Goal: Information Seeking & Learning: Learn about a topic

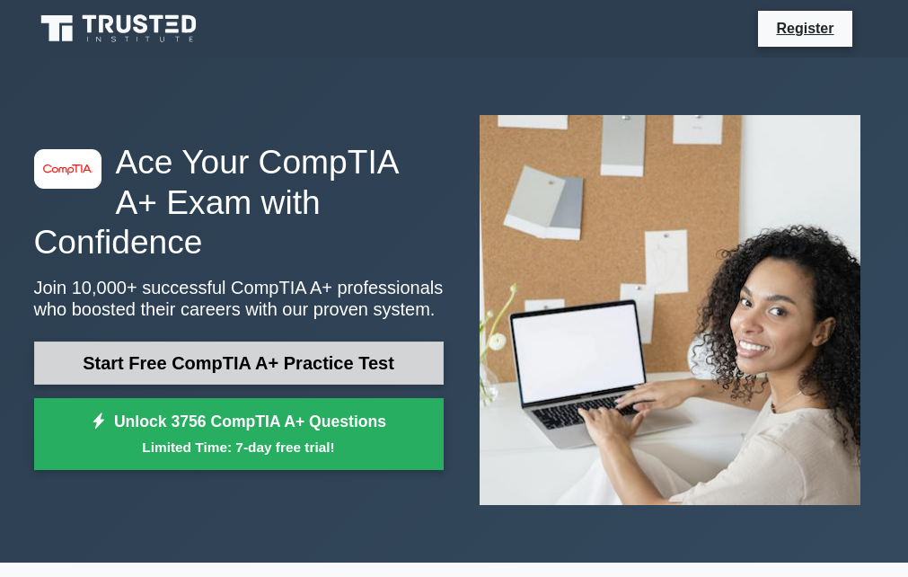
click at [168, 344] on link "Start Free CompTIA A+ Practice Test" at bounding box center [239, 362] width 410 height 43
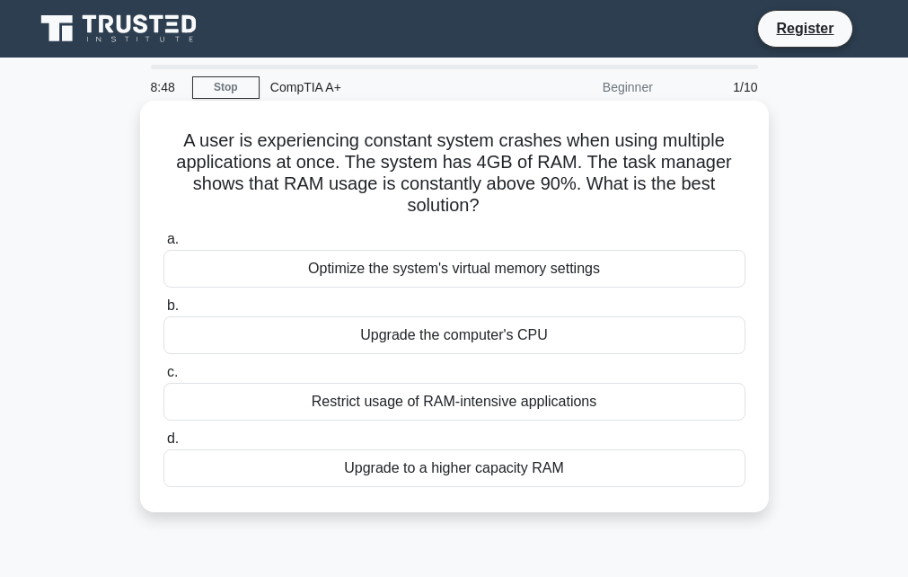
click at [396, 339] on div "Upgrade the computer's CPU" at bounding box center [454, 335] width 582 height 38
click at [163, 312] on input "b. Upgrade the computer's CPU" at bounding box center [163, 306] width 0 height 12
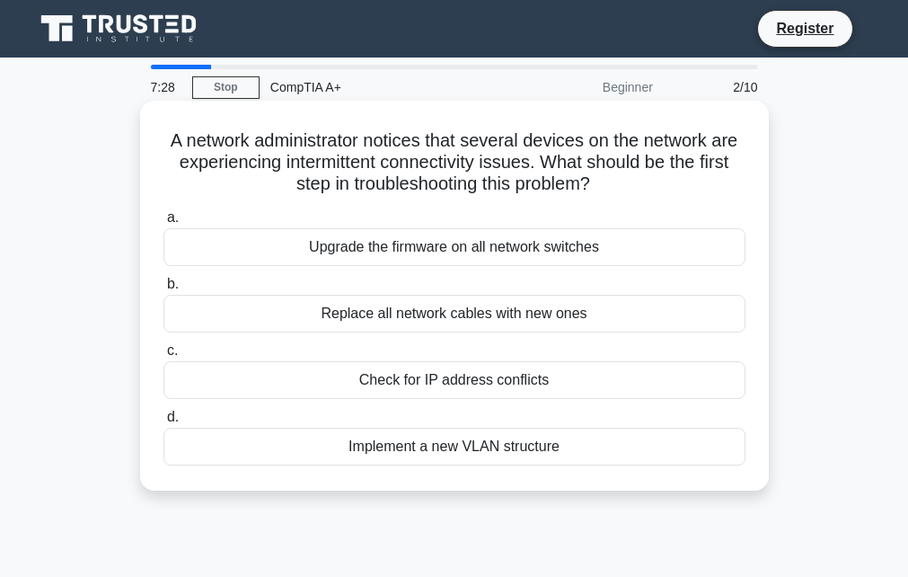
click at [414, 381] on div "Check for IP address conflicts" at bounding box center [454, 380] width 582 height 38
click at [163, 357] on input "c. Check for IP address conflicts" at bounding box center [163, 351] width 0 height 12
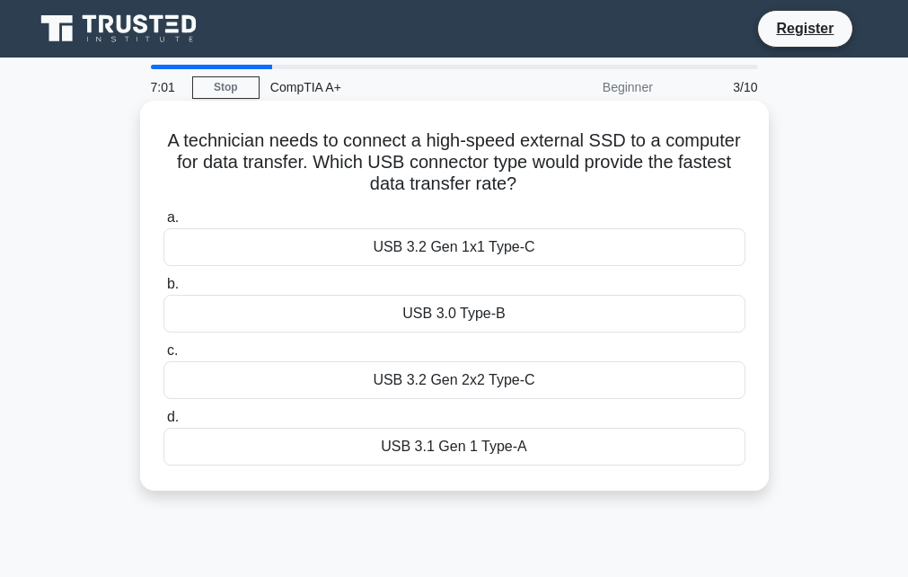
click at [462, 305] on div "USB 3.0 Type-B" at bounding box center [454, 314] width 582 height 38
click at [163, 290] on input "b. USB 3.0 Type-B" at bounding box center [163, 284] width 0 height 12
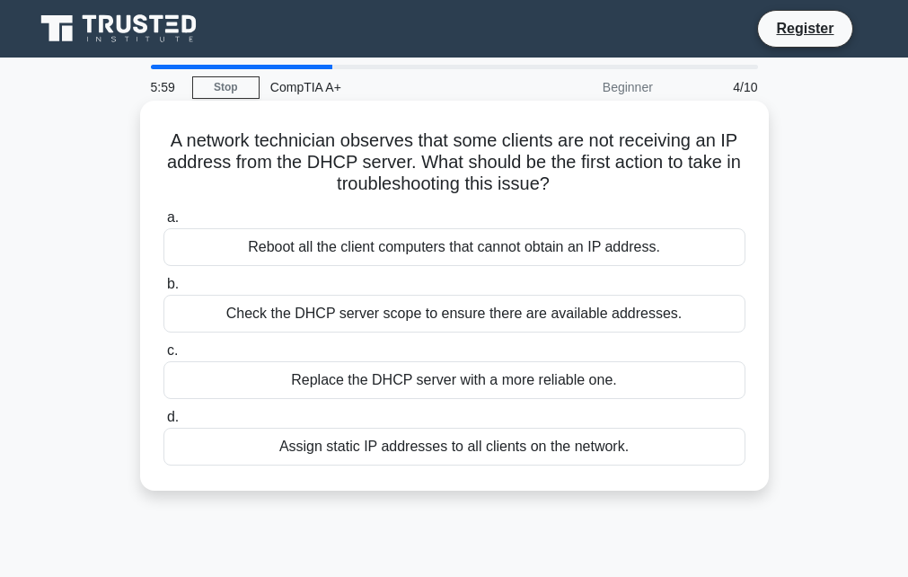
click at [331, 311] on div "Check the DHCP server scope to ensure there are available addresses." at bounding box center [454, 314] width 582 height 38
click at [163, 290] on input "b. Check the DHCP server scope to ensure there are available addresses." at bounding box center [163, 284] width 0 height 12
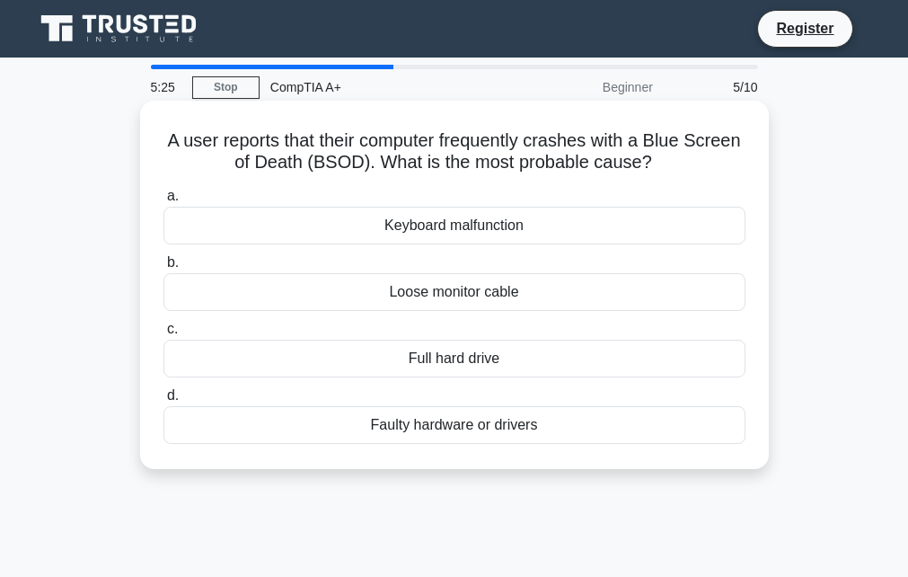
click at [469, 295] on div "Loose monitor cable" at bounding box center [454, 292] width 582 height 38
click at [163, 269] on input "b. Loose monitor cable" at bounding box center [163, 263] width 0 height 12
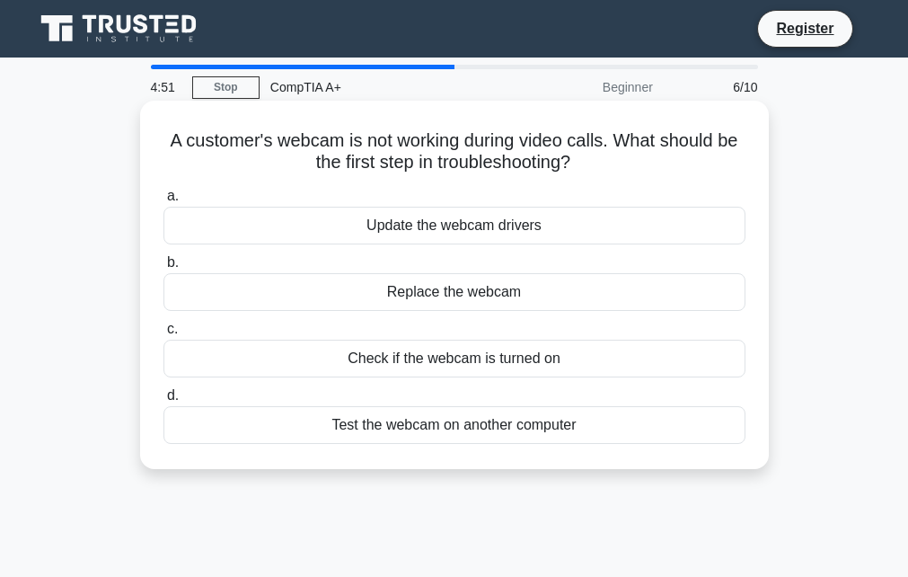
click at [471, 436] on div "Test the webcam on another computer" at bounding box center [454, 425] width 582 height 38
click at [163, 401] on input "d. Test the webcam on another computer" at bounding box center [163, 396] width 0 height 12
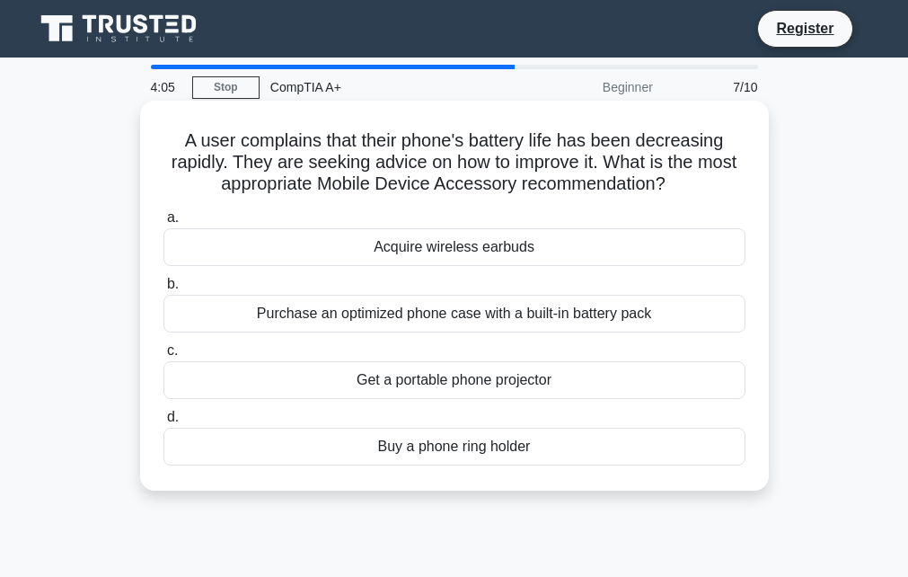
click at [365, 312] on div "Purchase an optimized phone case with a built-in battery pack" at bounding box center [454, 314] width 582 height 38
click at [163, 290] on input "b. Purchase an optimized phone case with a built-in battery pack" at bounding box center [163, 284] width 0 height 12
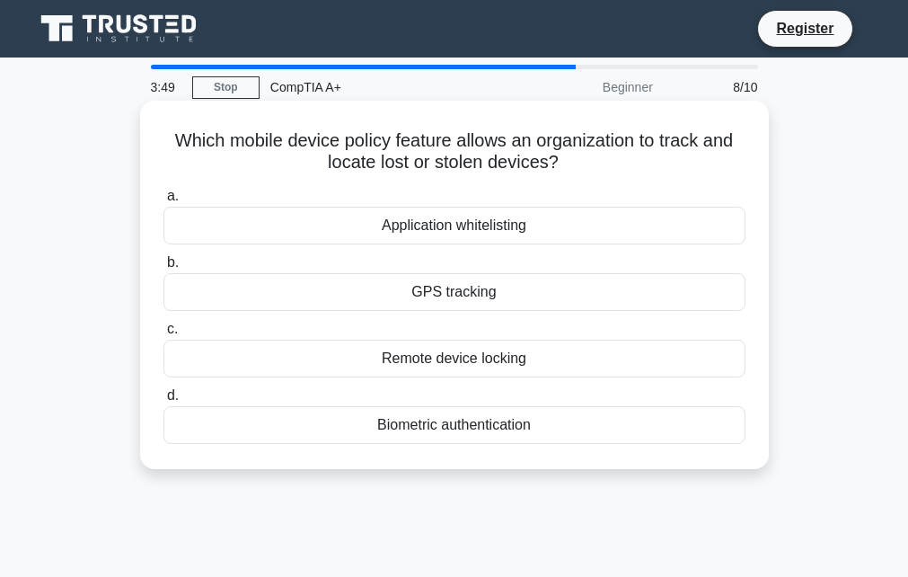
click at [453, 297] on div "GPS tracking" at bounding box center [454, 292] width 582 height 38
click at [163, 269] on input "b. GPS tracking" at bounding box center [163, 263] width 0 height 12
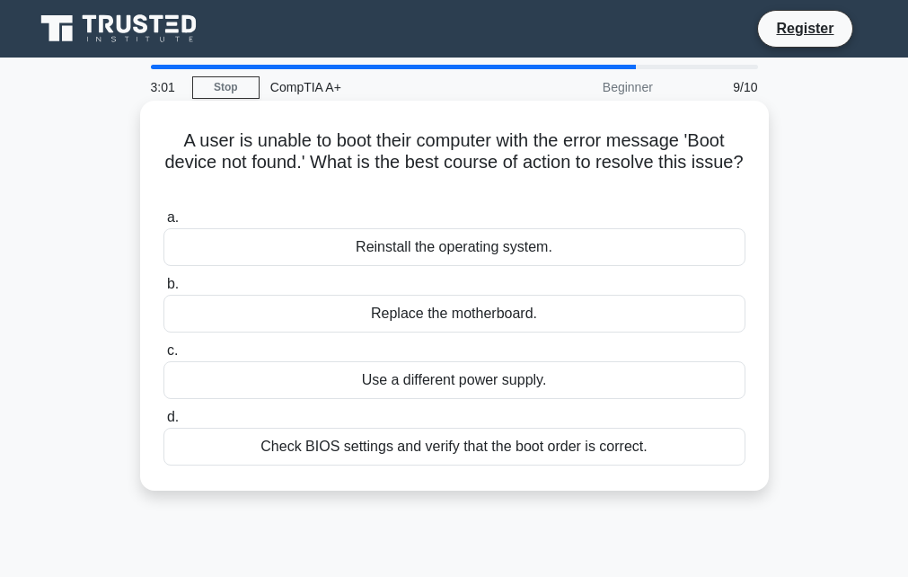
click at [442, 455] on div "Check BIOS settings and verify that the boot order is correct." at bounding box center [454, 446] width 582 height 38
click at [163, 423] on input "d. Check BIOS settings and verify that the boot order is correct." at bounding box center [163, 417] width 0 height 12
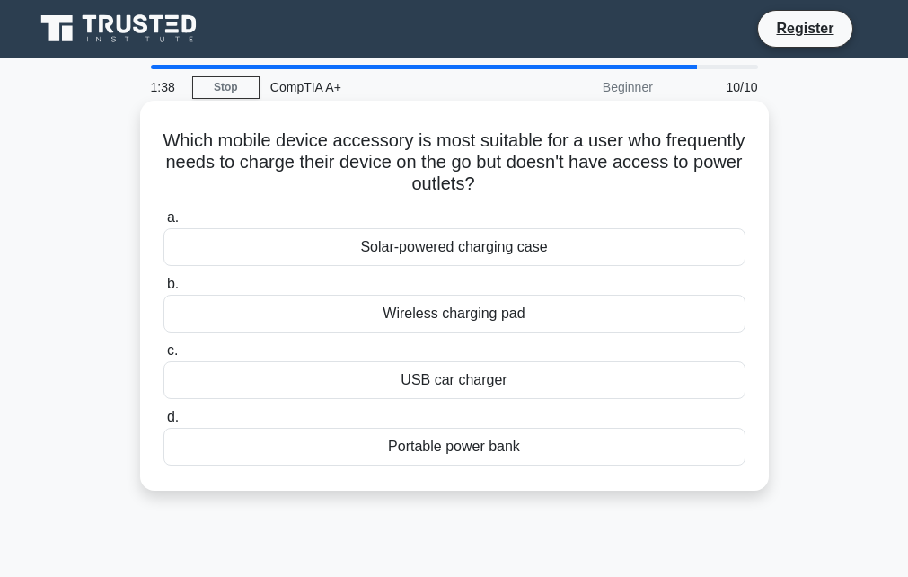
click at [436, 450] on div "Portable power bank" at bounding box center [454, 446] width 582 height 38
click at [163, 423] on input "d. Portable power bank" at bounding box center [163, 417] width 0 height 12
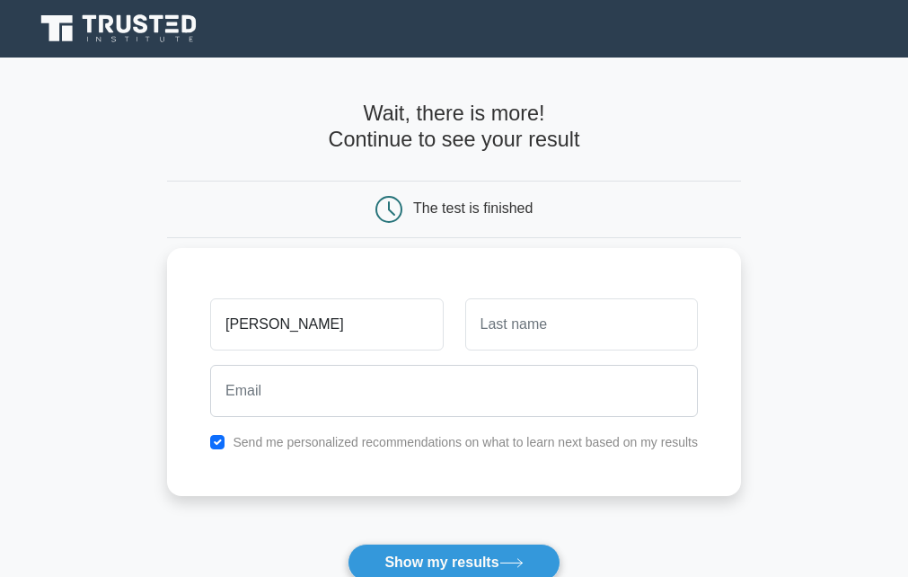
type input "ali abdi hassan"
click at [264, 455] on div "ali abdi hassan Send me personalized recommendations on what to learn next base…" at bounding box center [454, 372] width 574 height 248
click at [214, 436] on input "checkbox" at bounding box center [217, 442] width 14 height 14
checkbox input "false"
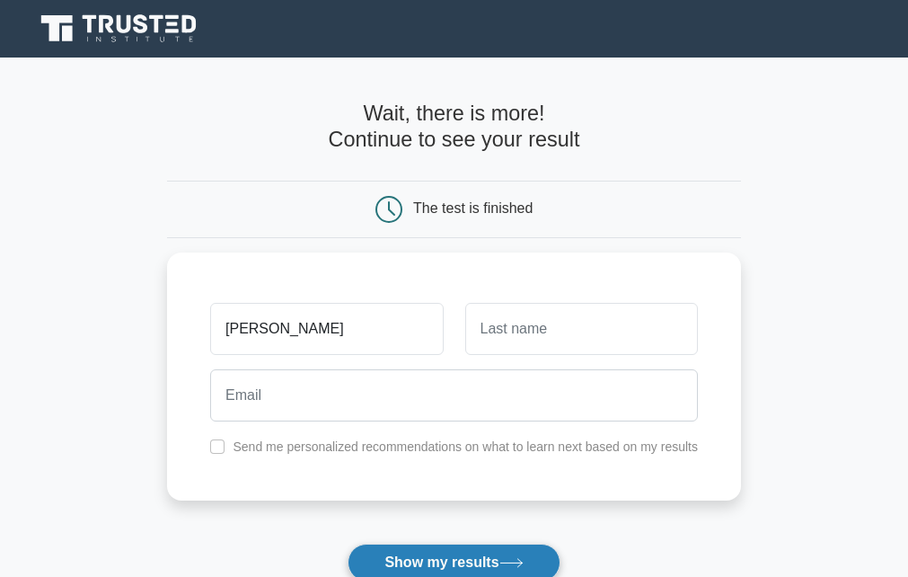
click at [475, 556] on button "Show my results" at bounding box center [454, 562] width 212 height 38
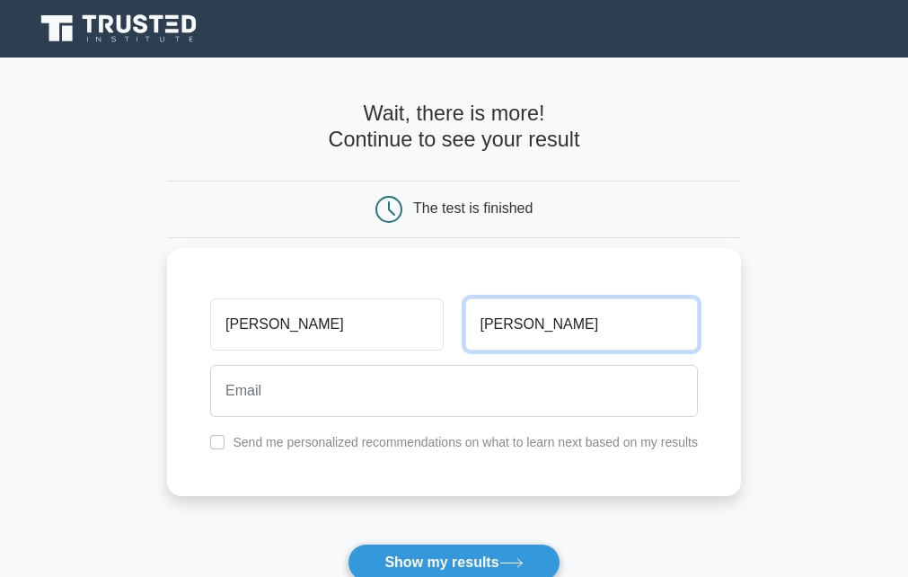
click at [500, 317] on input "abdi" at bounding box center [581, 324] width 233 height 52
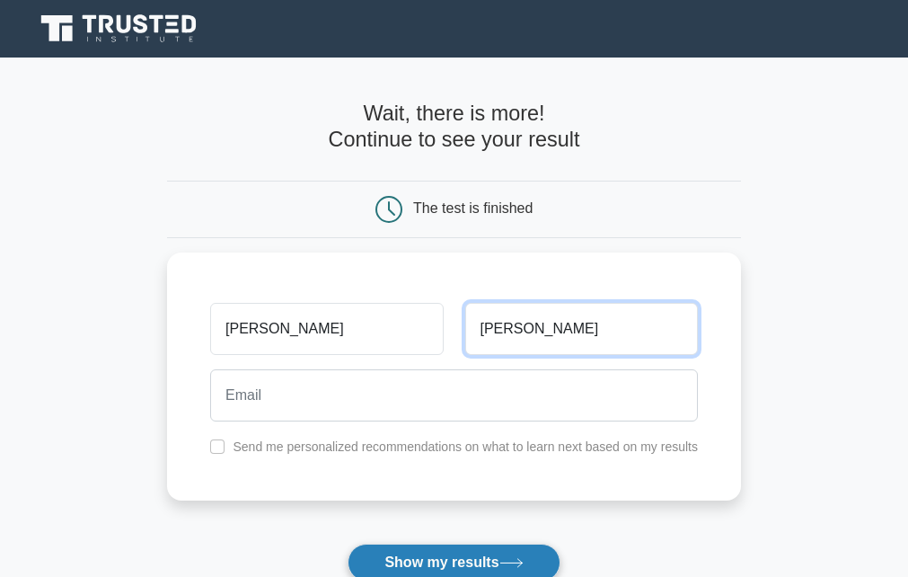
type input "abdi hassan"
click at [538, 560] on button "Show my results" at bounding box center [454, 562] width 212 height 38
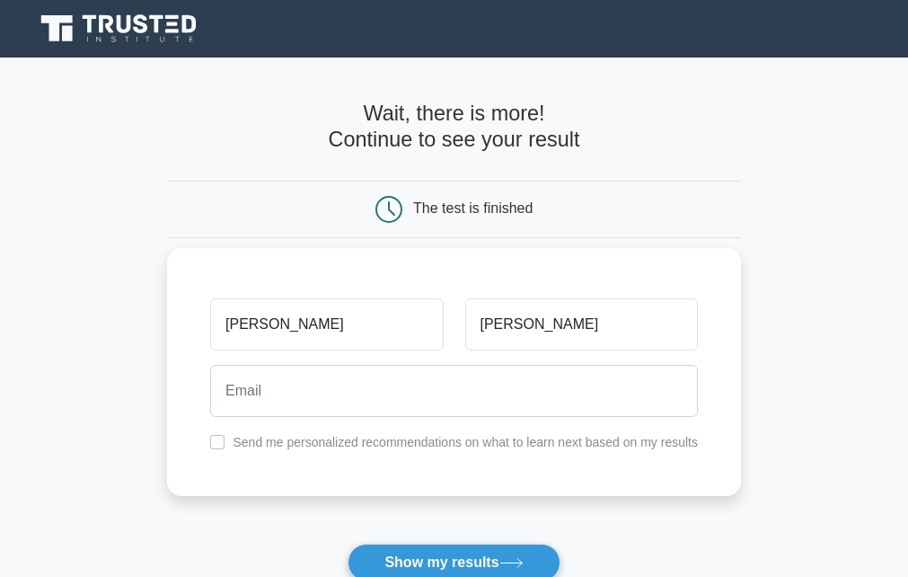
click at [480, 445] on label "Send me personalized recommendations on what to learn next based on my results" at bounding box center [465, 442] width 465 height 14
click at [219, 446] on input "checkbox" at bounding box center [217, 442] width 14 height 14
checkbox input "true"
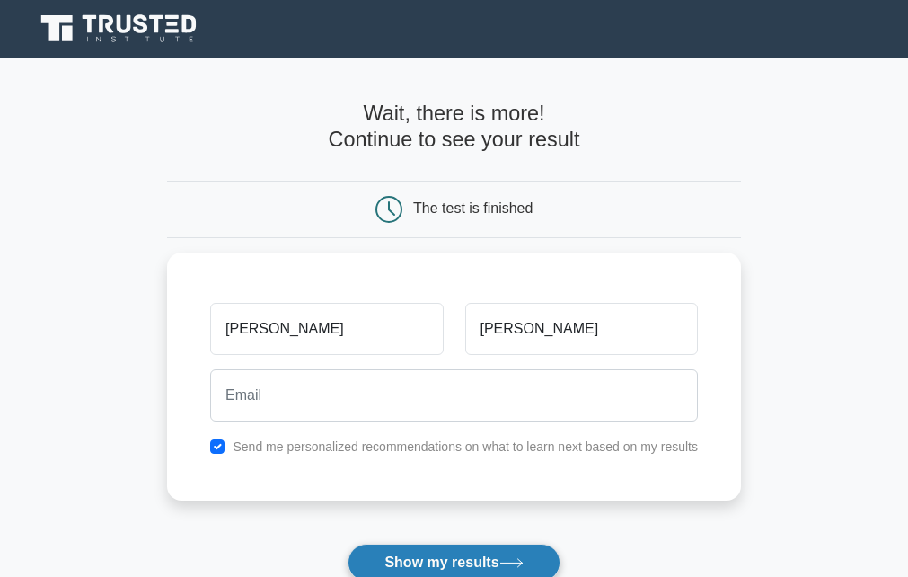
click at [521, 559] on icon at bounding box center [511, 563] width 24 height 10
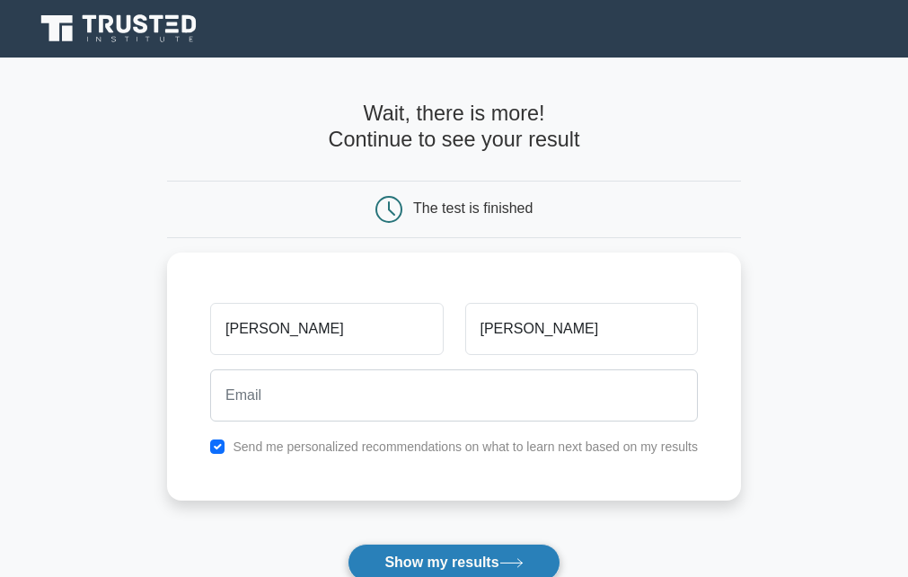
click at [521, 559] on icon at bounding box center [511, 563] width 24 height 10
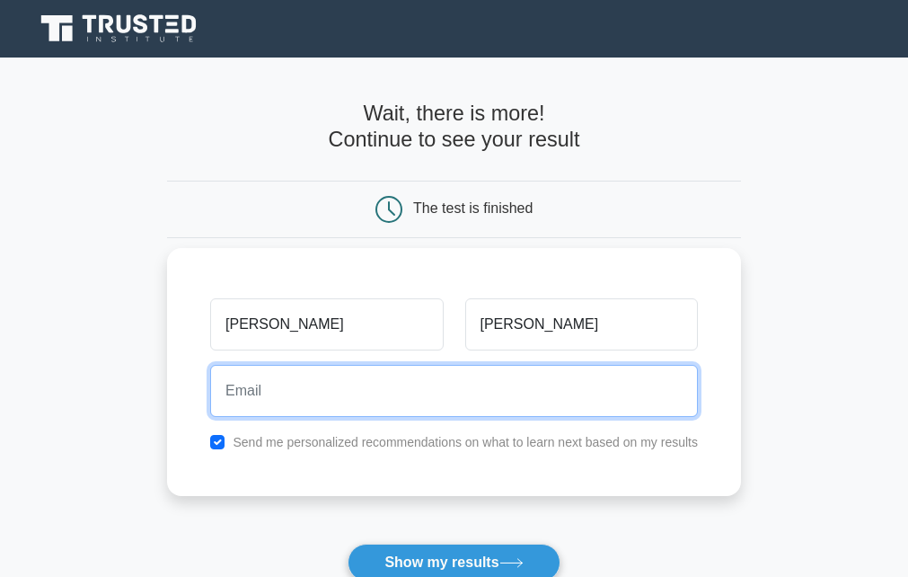
click at [241, 385] on input "email" at bounding box center [454, 391] width 488 height 52
click at [634, 416] on input "F" at bounding box center [454, 391] width 488 height 52
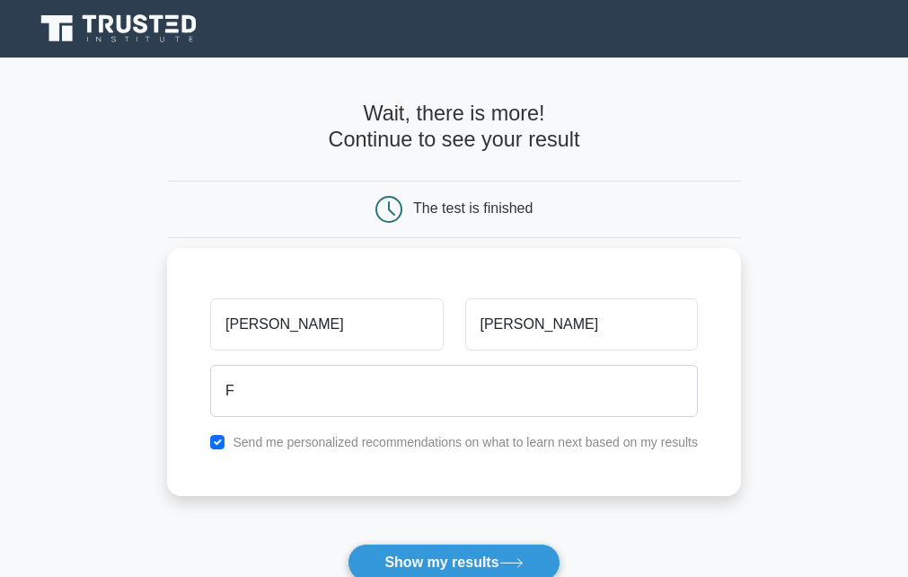
click at [640, 443] on label "Send me personalized recommendations on what to learn next based on my results" at bounding box center [465, 442] width 465 height 14
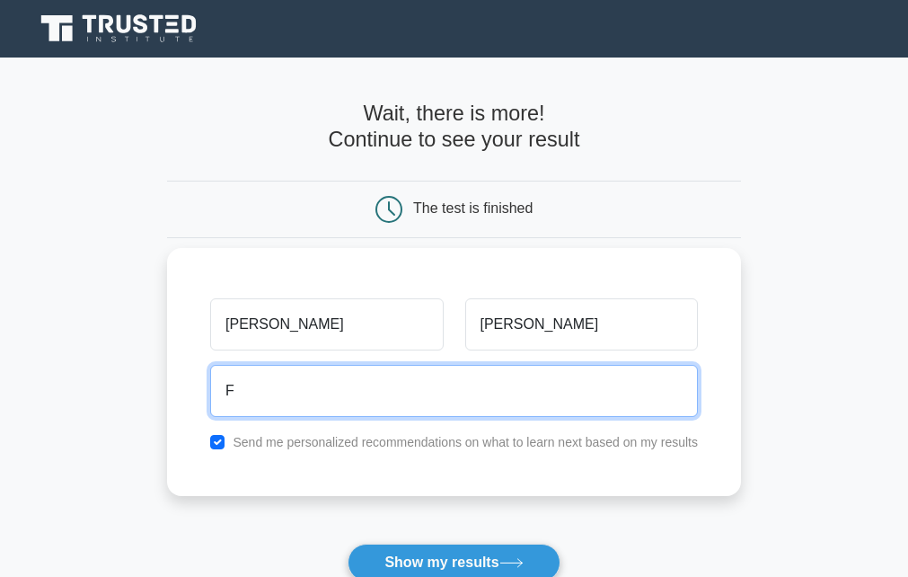
click at [311, 410] on input "F" at bounding box center [454, 391] width 488 height 52
click at [393, 394] on input "FARHAN" at bounding box center [454, 391] width 488 height 52
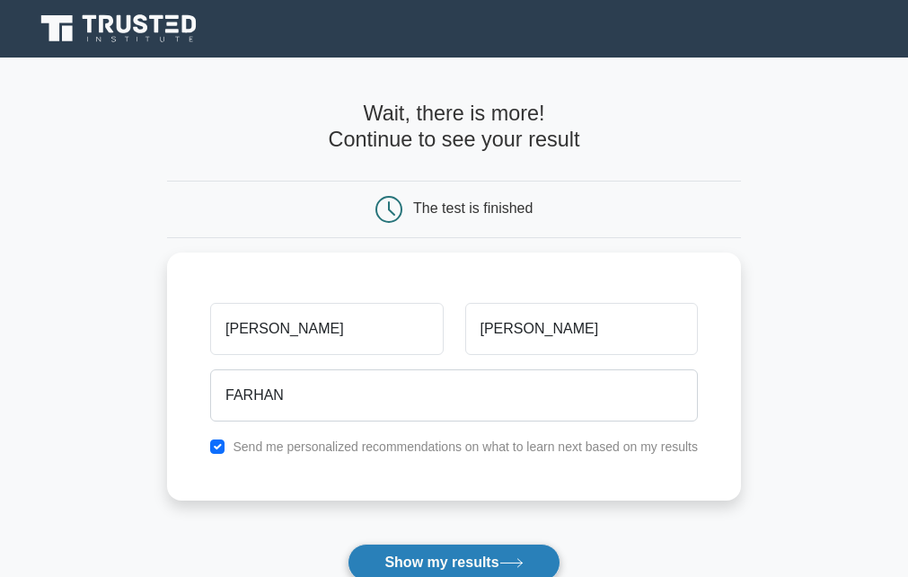
click at [452, 558] on button "Show my results" at bounding box center [454, 562] width 212 height 38
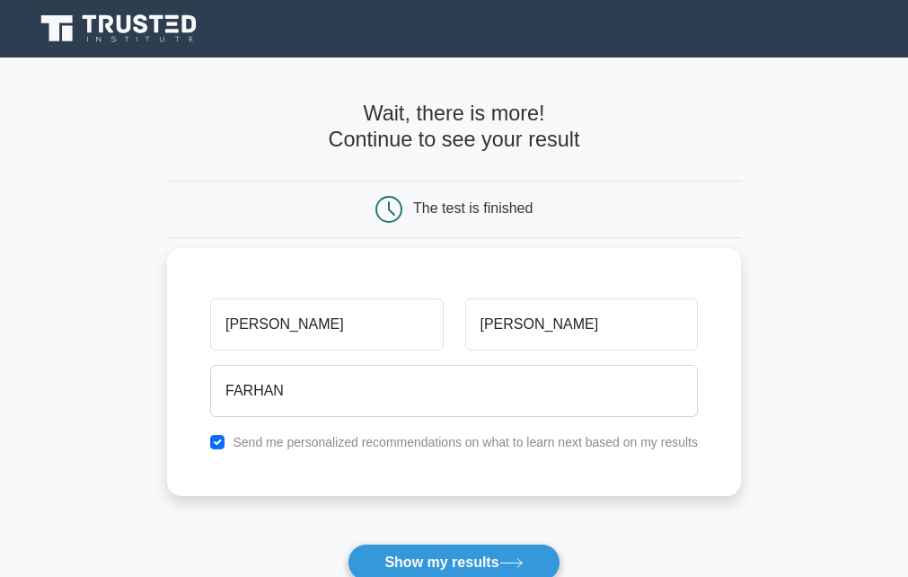
click at [459, 443] on label "Send me personalized recommendations on what to learn next based on my results" at bounding box center [465, 442] width 465 height 14
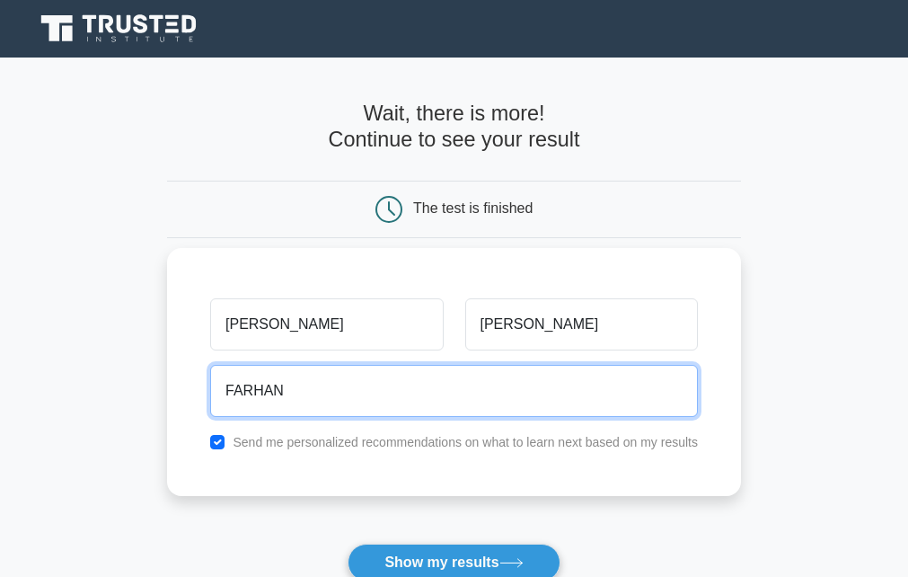
click at [297, 383] on input "FARHAN" at bounding box center [454, 391] width 488 height 52
click at [429, 401] on input "FARHAN" at bounding box center [454, 391] width 488 height 52
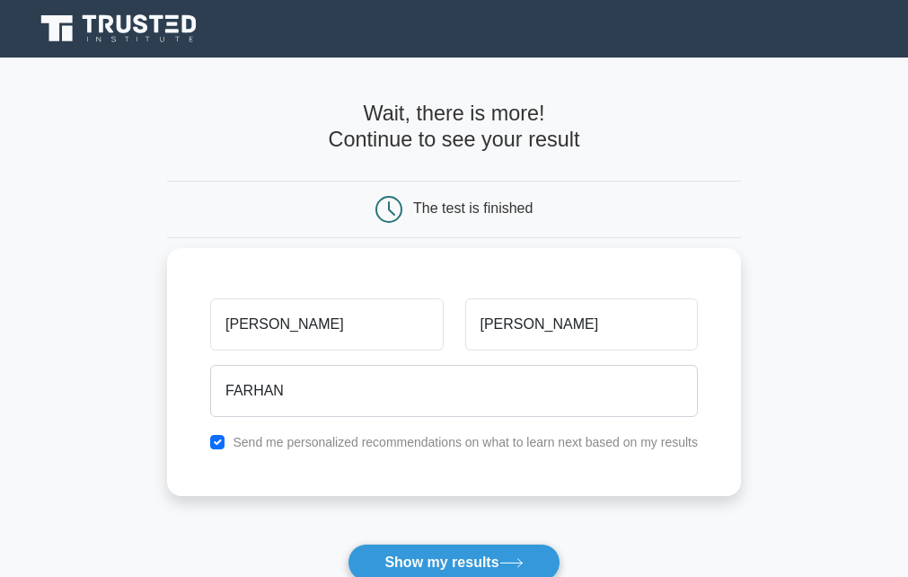
click at [559, 441] on label "Send me personalized recommendations on what to learn next based on my results" at bounding box center [465, 442] width 465 height 14
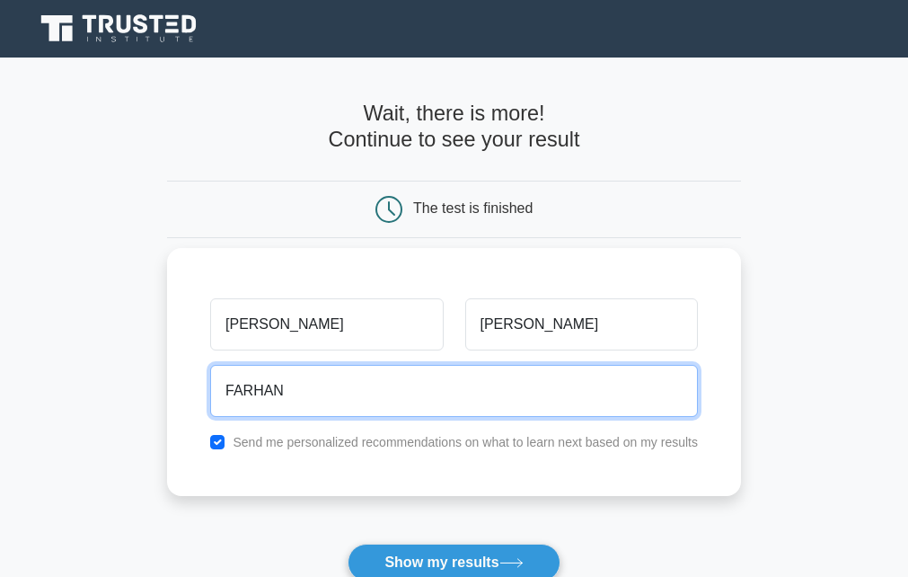
click at [550, 410] on input "FARHAN" at bounding box center [454, 391] width 488 height 52
click at [302, 392] on input "FARHAN" at bounding box center [454, 391] width 488 height 52
click at [304, 390] on input "FARHAN" at bounding box center [454, 391] width 488 height 52
click at [304, 397] on input "FARHAN" at bounding box center [454, 391] width 488 height 52
click at [308, 397] on input "FARHAN" at bounding box center [454, 391] width 488 height 52
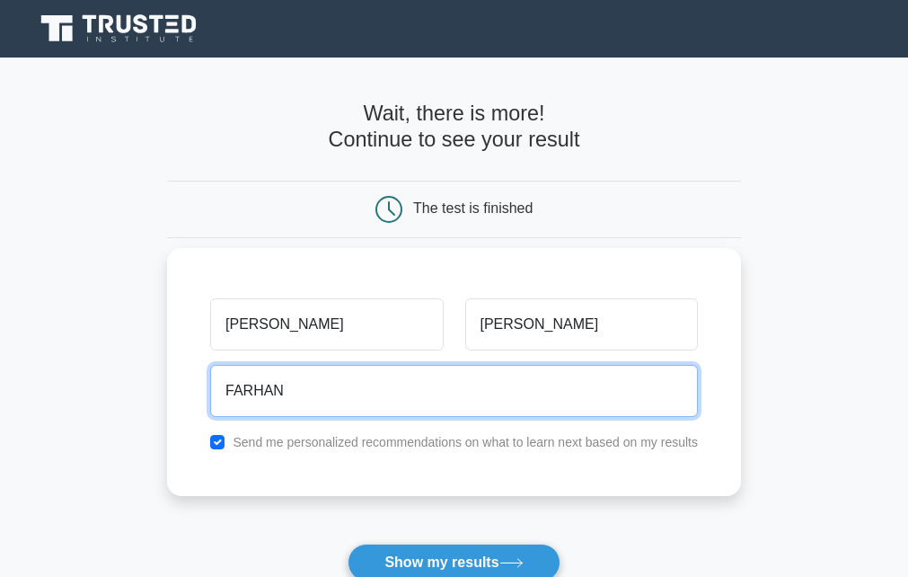
click at [308, 397] on input "FARHAN" at bounding box center [454, 391] width 488 height 52
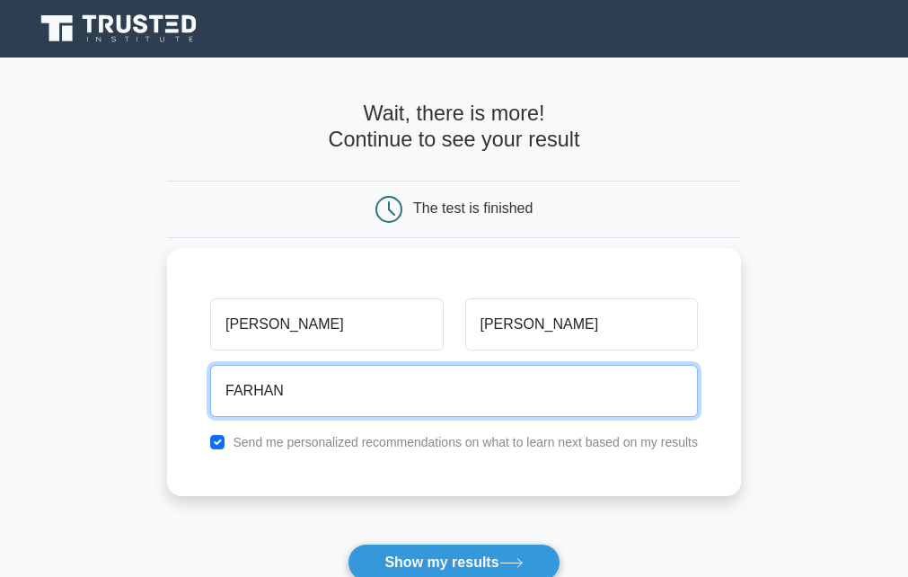
click at [308, 397] on input "FARHAN" at bounding box center [454, 391] width 488 height 52
drag, startPoint x: 308, startPoint y: 397, endPoint x: 300, endPoint y: 370, distance: 28.1
click at [300, 370] on input "2" at bounding box center [454, 391] width 488 height 52
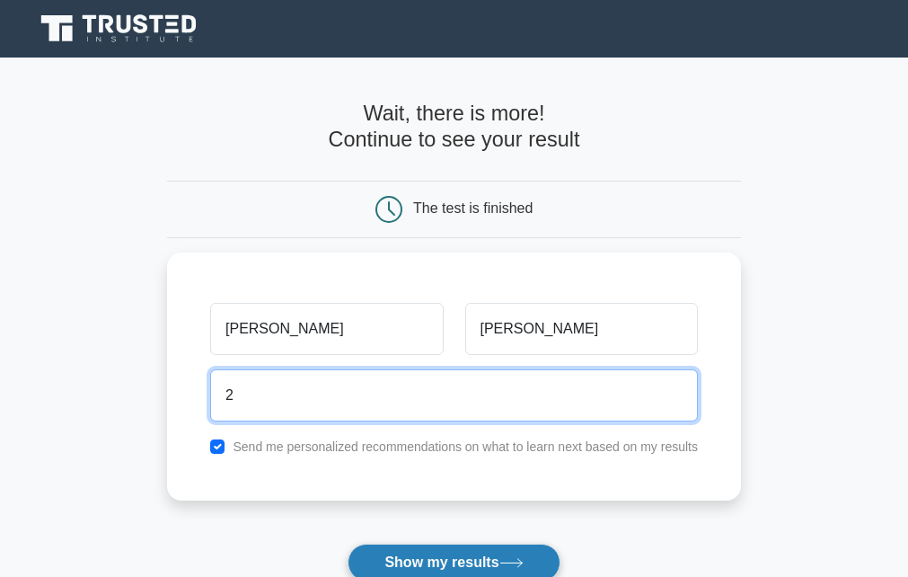
type input "2"
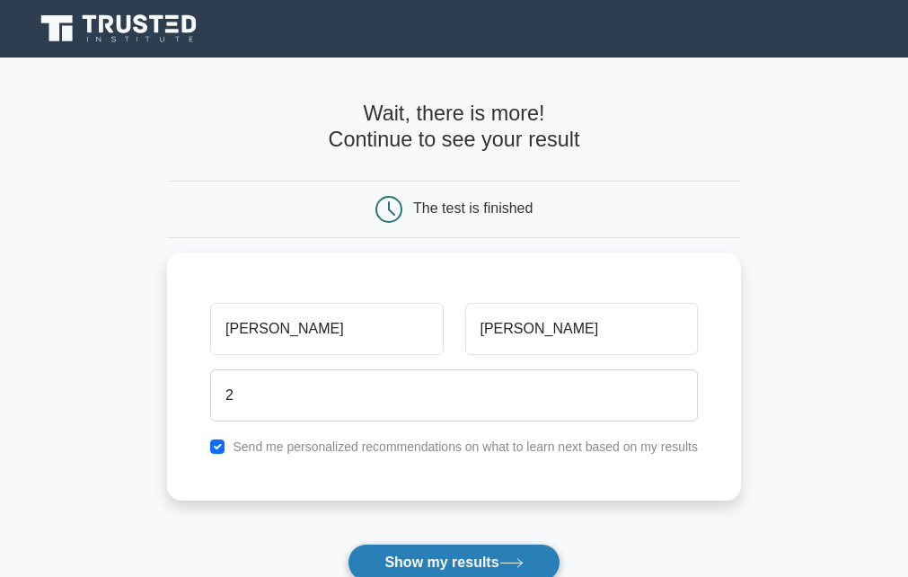
click at [533, 560] on button "Show my results" at bounding box center [454, 562] width 212 height 38
click at [531, 553] on button "Show my results" at bounding box center [454, 562] width 212 height 38
click at [71, 20] on icon at bounding box center [55, 28] width 31 height 26
click at [457, 557] on button "Show my results" at bounding box center [454, 562] width 212 height 38
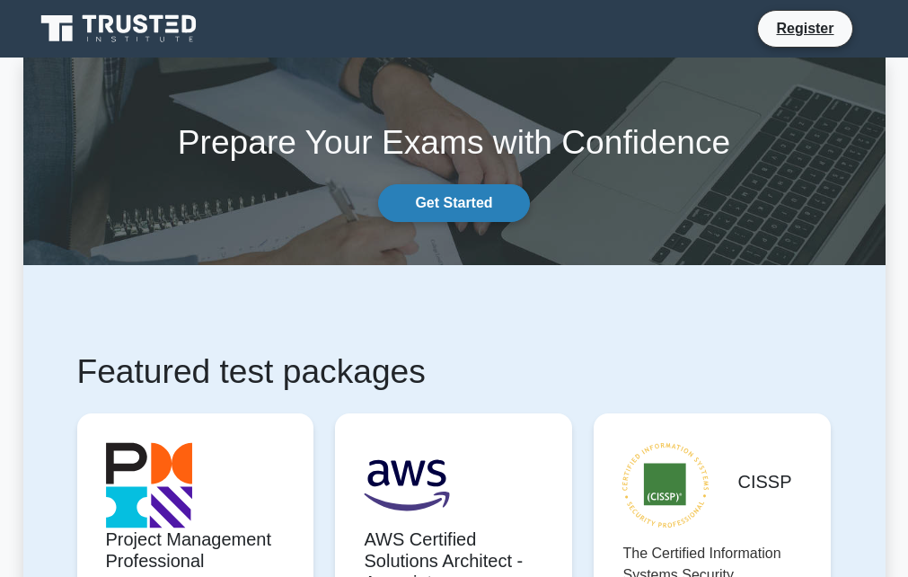
click at [450, 200] on link "Get Started" at bounding box center [453, 203] width 151 height 38
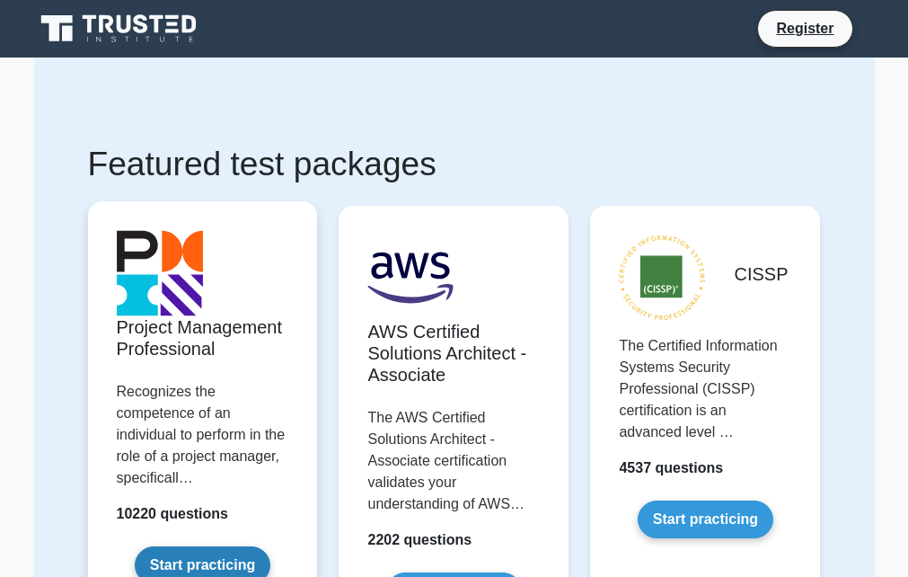
click at [150, 546] on link "Start practicing" at bounding box center [203, 565] width 136 height 38
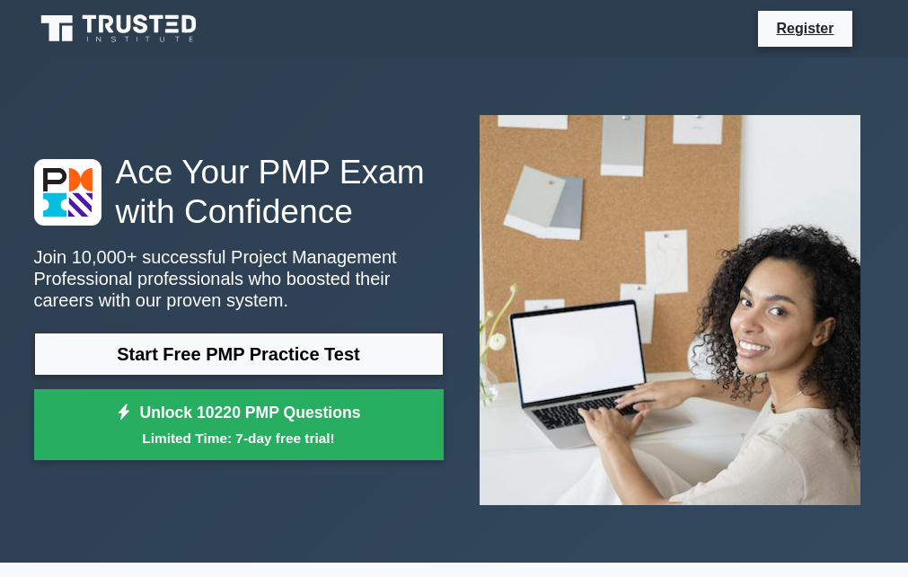
click at [777, 313] on img at bounding box center [670, 310] width 410 height 418
click at [771, 307] on img at bounding box center [670, 310] width 410 height 418
drag, startPoint x: 771, startPoint y: 307, endPoint x: 6, endPoint y: -31, distance: 836.3
